Goal: Navigation & Orientation: Find specific page/section

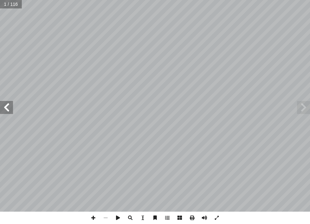
click at [7, 111] on span at bounding box center [6, 107] width 13 height 13
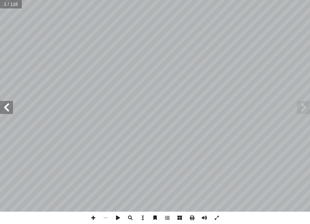
click at [7, 111] on span at bounding box center [6, 107] width 13 height 13
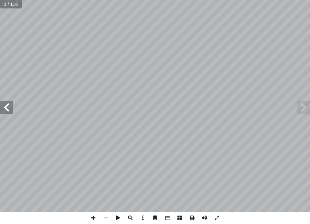
click at [7, 111] on span at bounding box center [6, 107] width 13 height 13
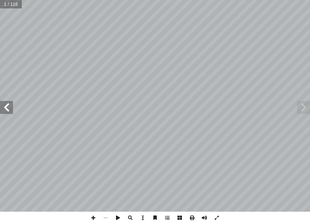
click at [7, 111] on span at bounding box center [6, 107] width 13 height 13
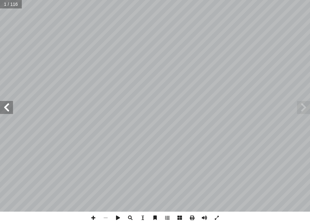
click at [7, 111] on span at bounding box center [6, 107] width 13 height 13
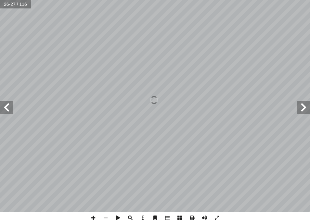
click at [6, 109] on span at bounding box center [6, 107] width 13 height 13
click at [5, 110] on span at bounding box center [6, 107] width 13 height 13
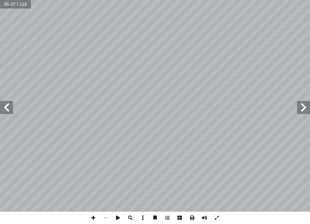
click at [5, 110] on span at bounding box center [6, 107] width 13 height 13
click at [94, 216] on span at bounding box center [93, 218] width 12 height 12
click at [300, 104] on span at bounding box center [303, 107] width 13 height 13
click at [91, 219] on span at bounding box center [93, 218] width 12 height 12
click at [9, 107] on span at bounding box center [6, 107] width 13 height 13
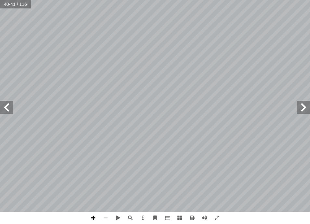
click at [90, 220] on span at bounding box center [93, 218] width 12 height 12
click at [92, 215] on span at bounding box center [93, 218] width 12 height 12
